Goal: Navigation & Orientation: Find specific page/section

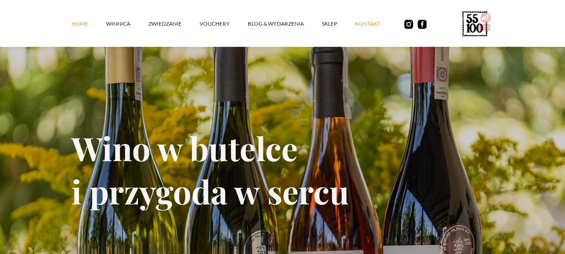
scroll to position [90, 0]
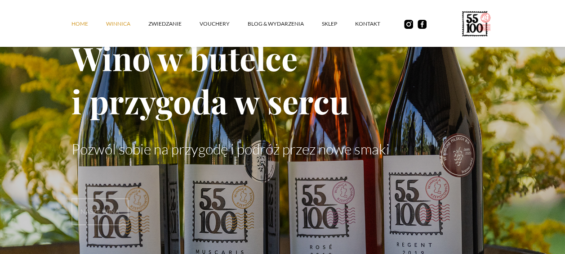
click at [129, 23] on link "winnica" at bounding box center [127, 23] width 42 height 27
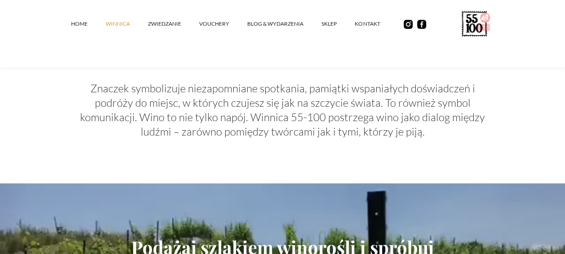
scroll to position [855, 0]
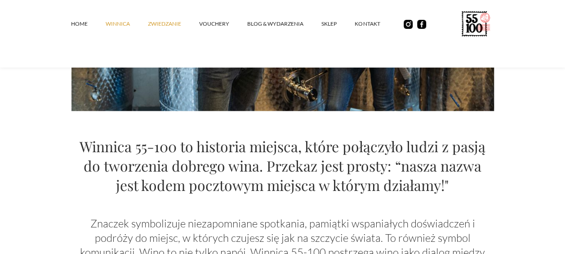
click at [182, 24] on link "ZWIEDZANIE" at bounding box center [173, 23] width 51 height 27
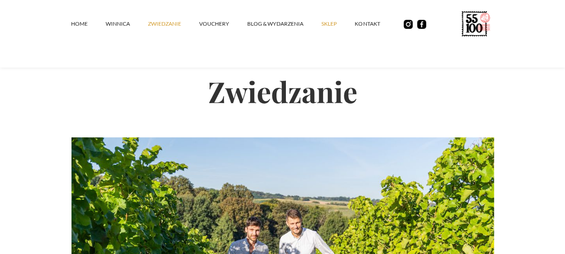
click at [335, 23] on link "SKLEP" at bounding box center [338, 23] width 33 height 27
